Goal: Task Accomplishment & Management: Manage account settings

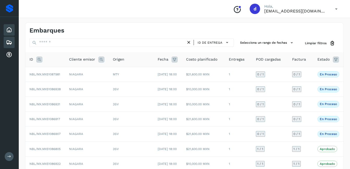
click at [13, 31] on div "Inicio" at bounding box center [9, 29] width 11 height 11
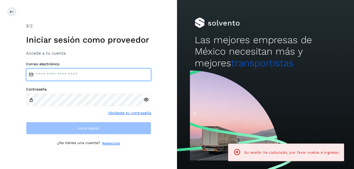
type input "**********"
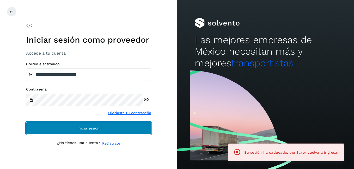
click at [95, 129] on span "Inicia sesión" at bounding box center [88, 129] width 22 height 4
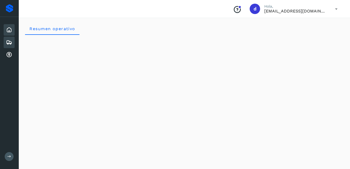
click at [8, 43] on icon at bounding box center [9, 42] width 6 height 6
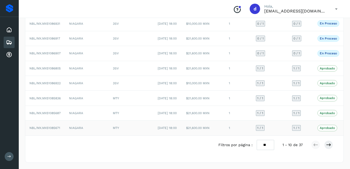
scroll to position [115, 0]
click at [331, 146] on button at bounding box center [328, 145] width 9 height 9
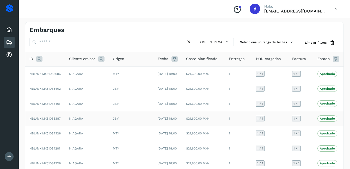
scroll to position [0, 0]
click at [9, 41] on icon at bounding box center [9, 42] width 6 height 6
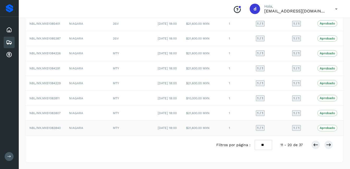
scroll to position [115, 0]
click at [315, 145] on icon at bounding box center [315, 145] width 5 height 5
click at [5, 46] on div "Embarques" at bounding box center [9, 42] width 11 height 11
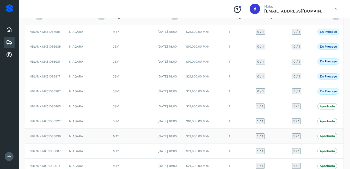
scroll to position [37, 0]
